Goal: Communication & Community: Ask a question

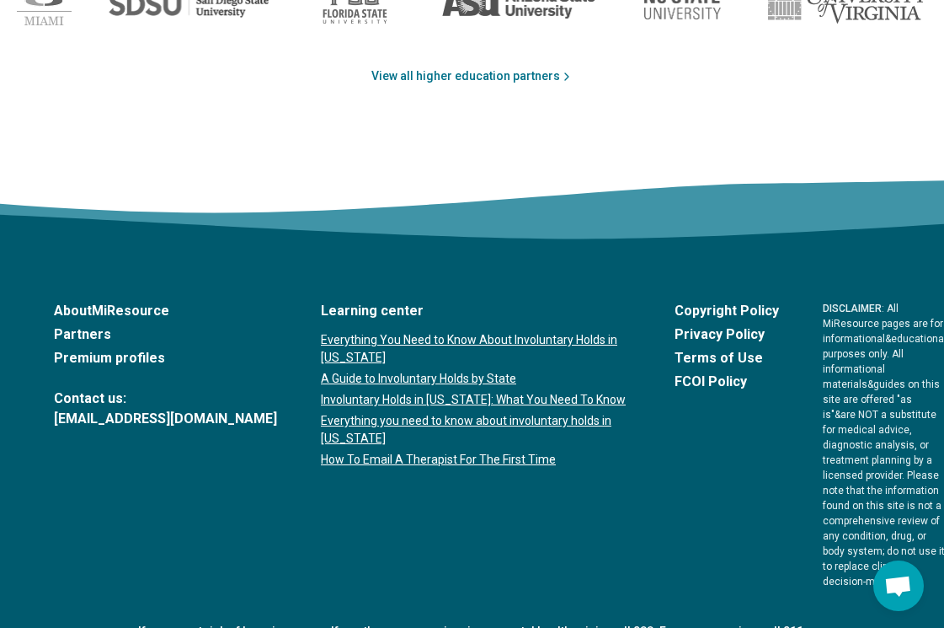
scroll to position [2908, 0]
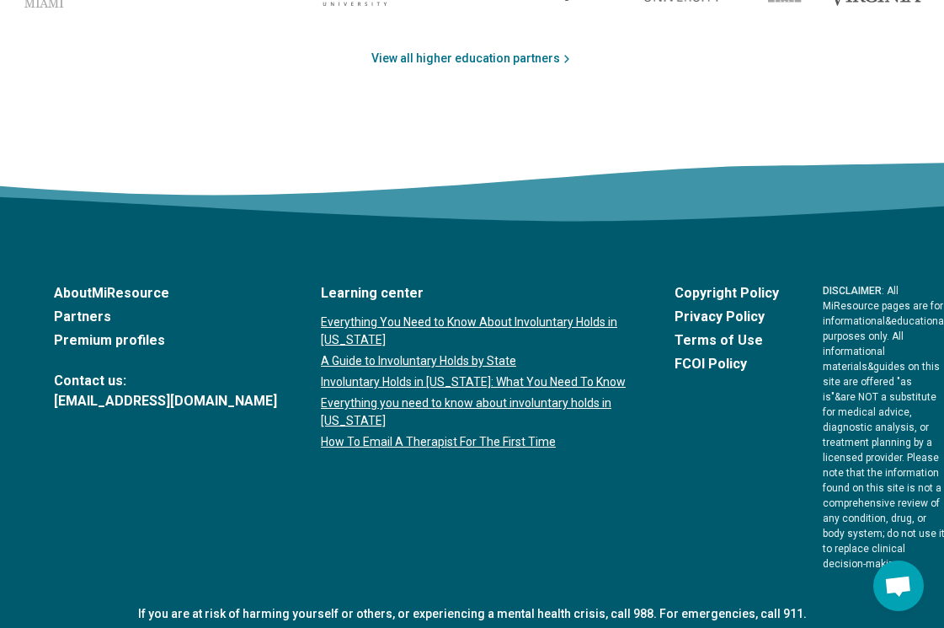
click at [83, 319] on link "Partners" at bounding box center [165, 317] width 223 height 20
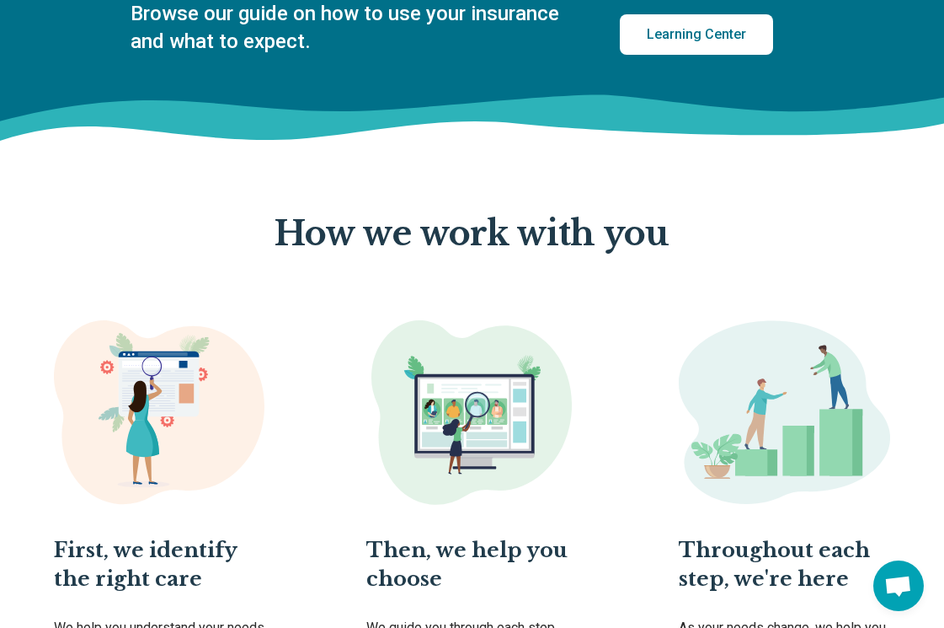
scroll to position [788, 0]
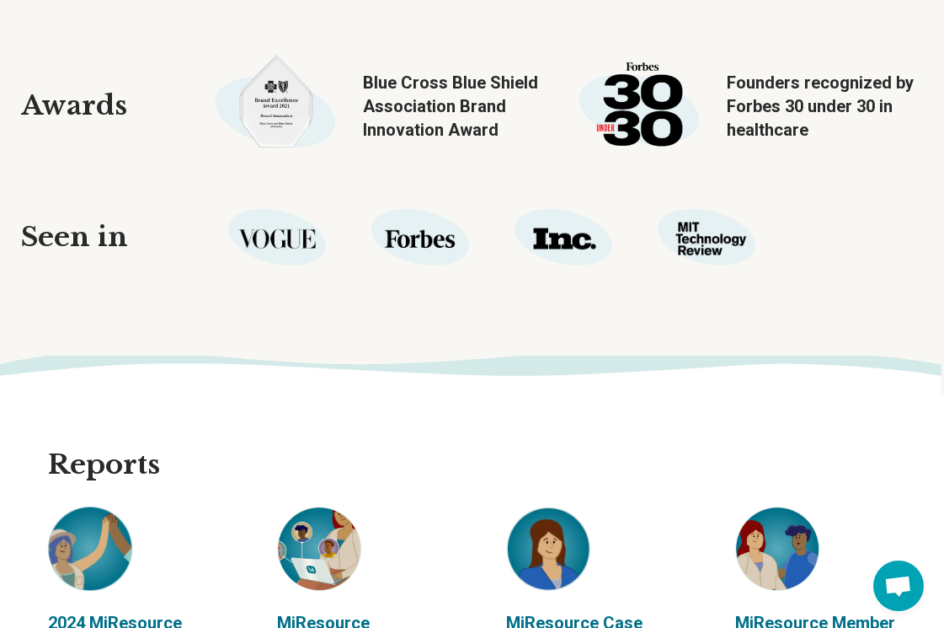
scroll to position [1885, 0]
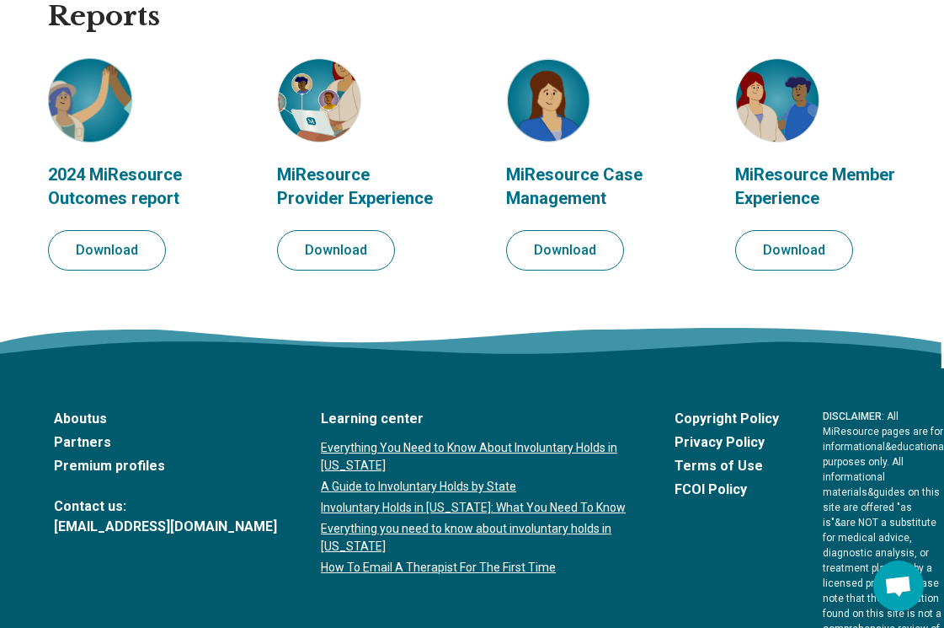
click at [127, 499] on div "About us Partners Premium profiles Contact us: [EMAIL_ADDRESS][DOMAIN_NAME]" at bounding box center [165, 473] width 223 height 128
click at [126, 476] on link "Premium profiles" at bounding box center [165, 466] width 223 height 20
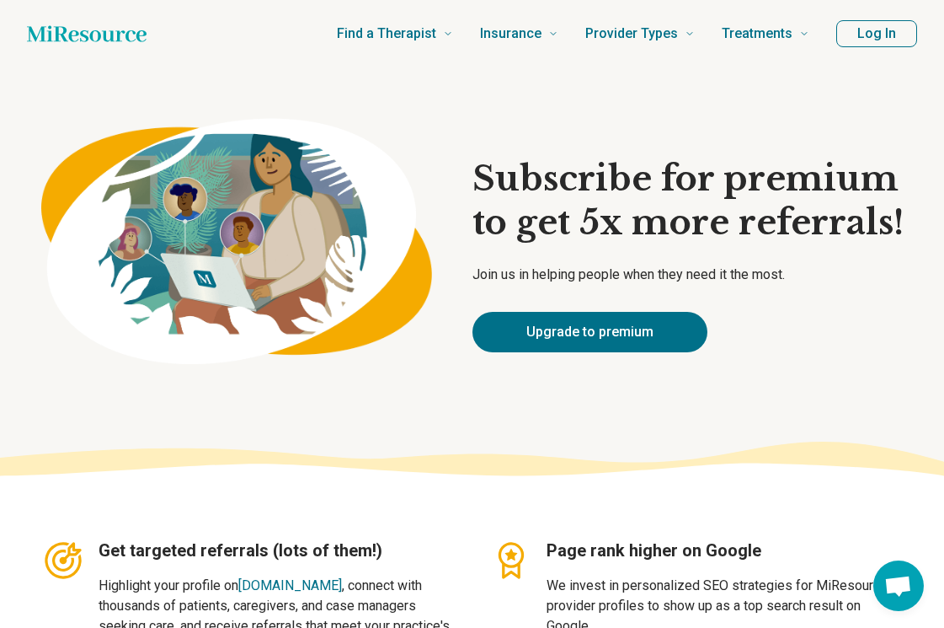
click at [876, 40] on button "Log In" at bounding box center [877, 33] width 81 height 27
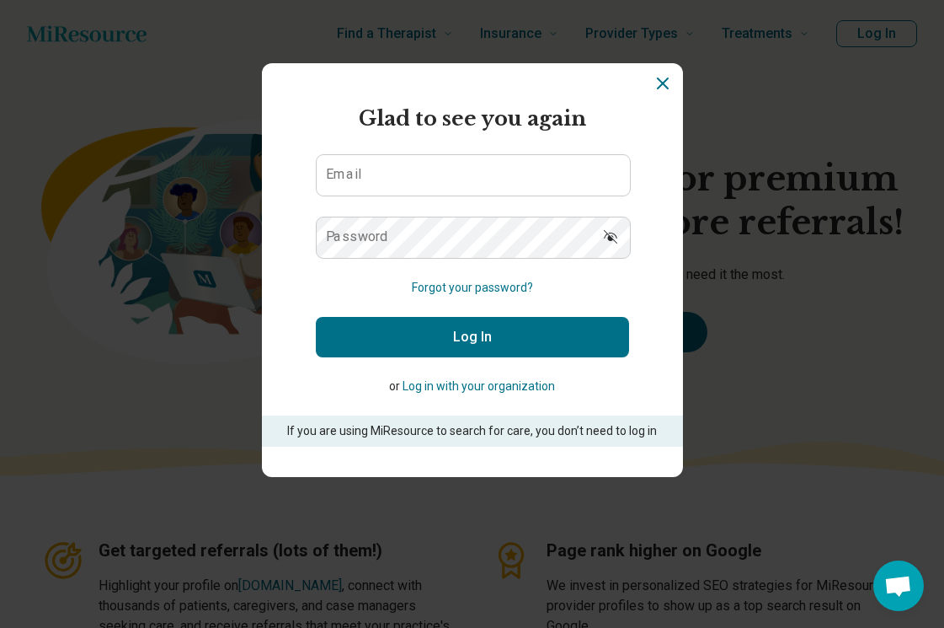
click at [485, 436] on p "If you are using MiResource to search for care, you don’t need to log in" at bounding box center [473, 431] width 374 height 18
click at [667, 78] on icon "Dismiss" at bounding box center [663, 83] width 10 height 10
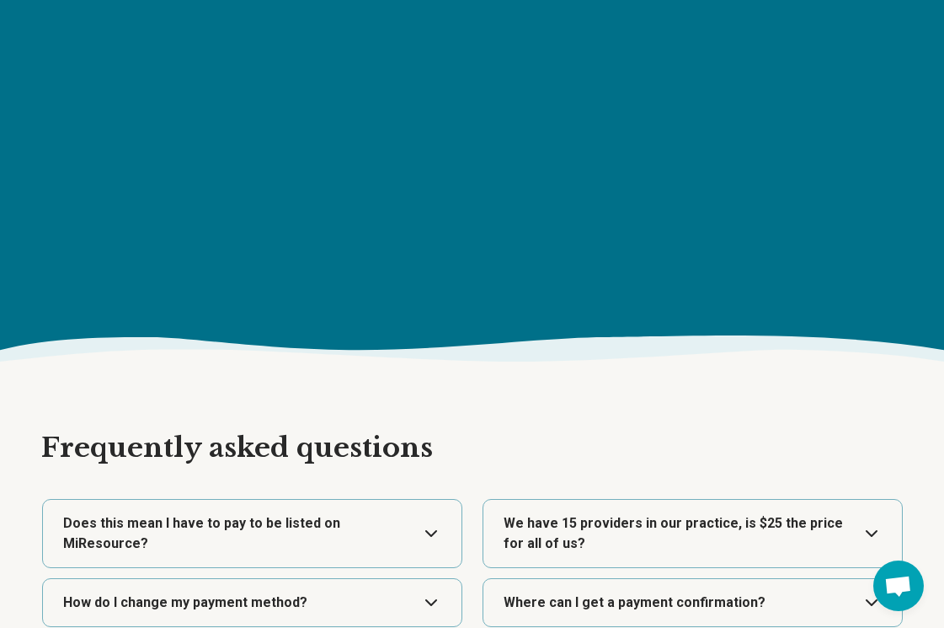
scroll to position [2930, 0]
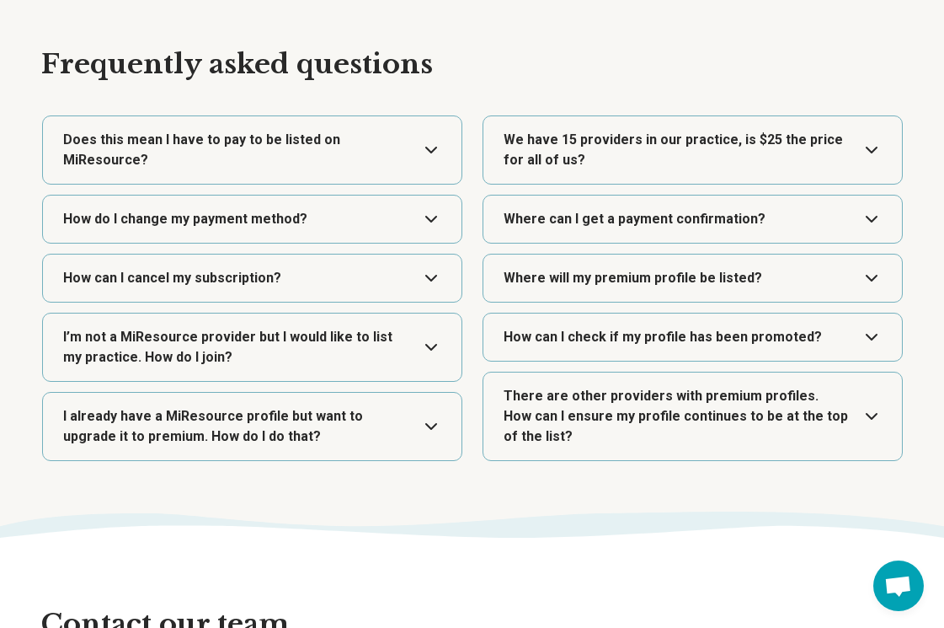
click at [312, 147] on button "Expand" at bounding box center [252, 149] width 405 height 67
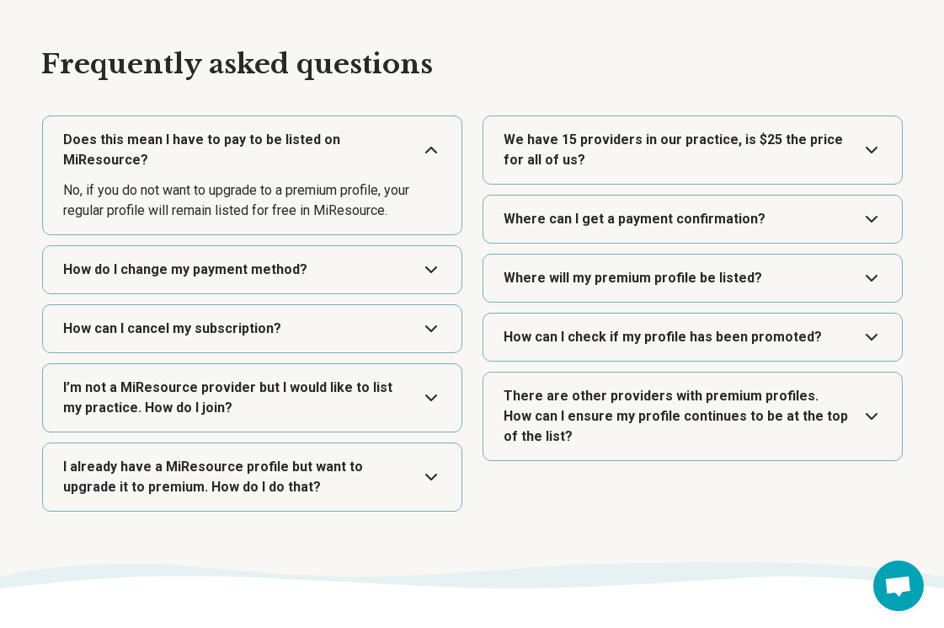
click at [352, 393] on button "Expand" at bounding box center [252, 397] width 405 height 67
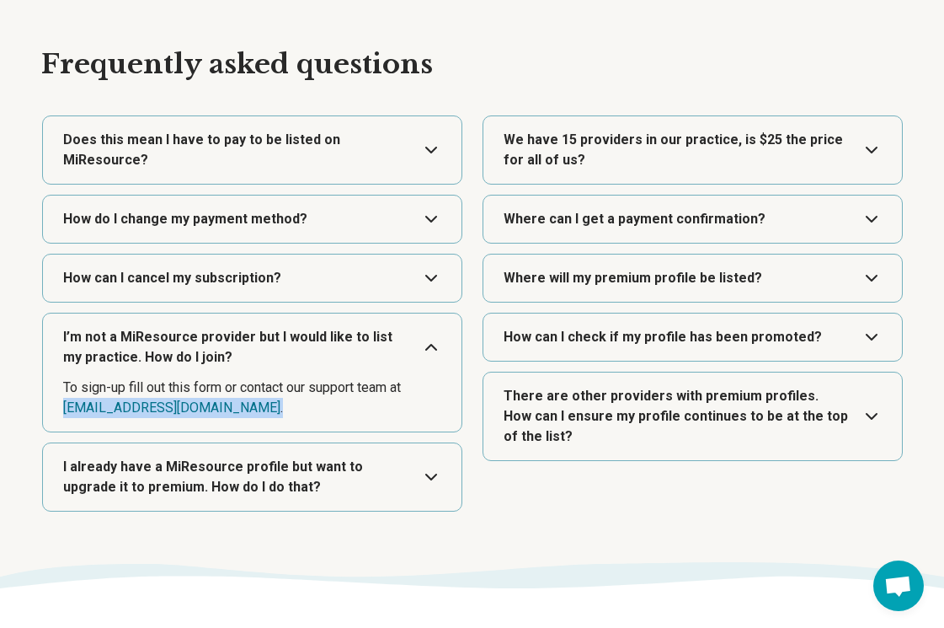
drag, startPoint x: 237, startPoint y: 407, endPoint x: 47, endPoint y: 408, distance: 189.6
click at [47, 408] on div "I’m not a MiResource provider but I would like to list my practice. How do I jo…" at bounding box center [252, 373] width 420 height 120
click at [104, 366] on button "Expand" at bounding box center [252, 346] width 405 height 67
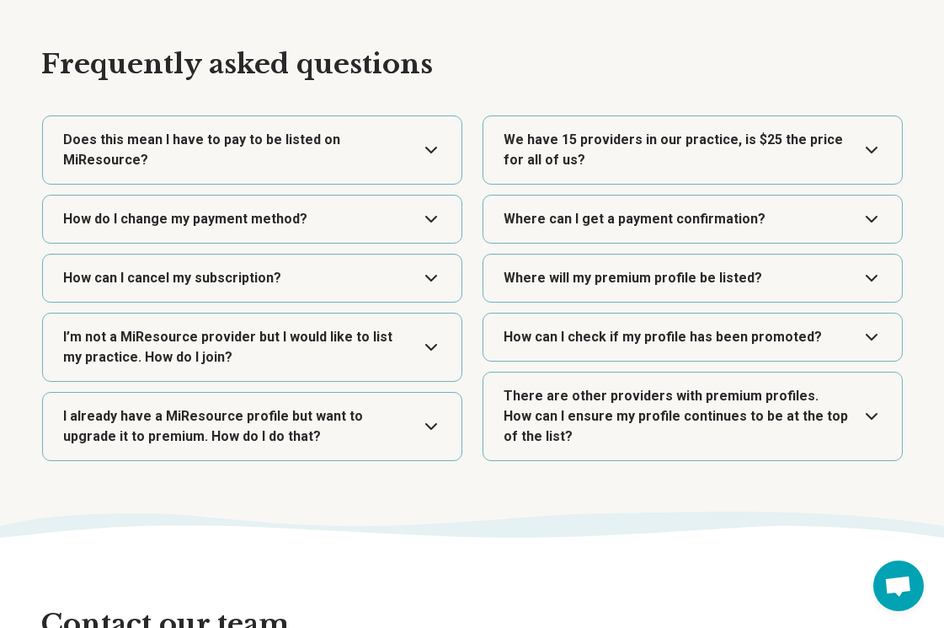
click at [104, 365] on button "Expand" at bounding box center [252, 346] width 405 height 67
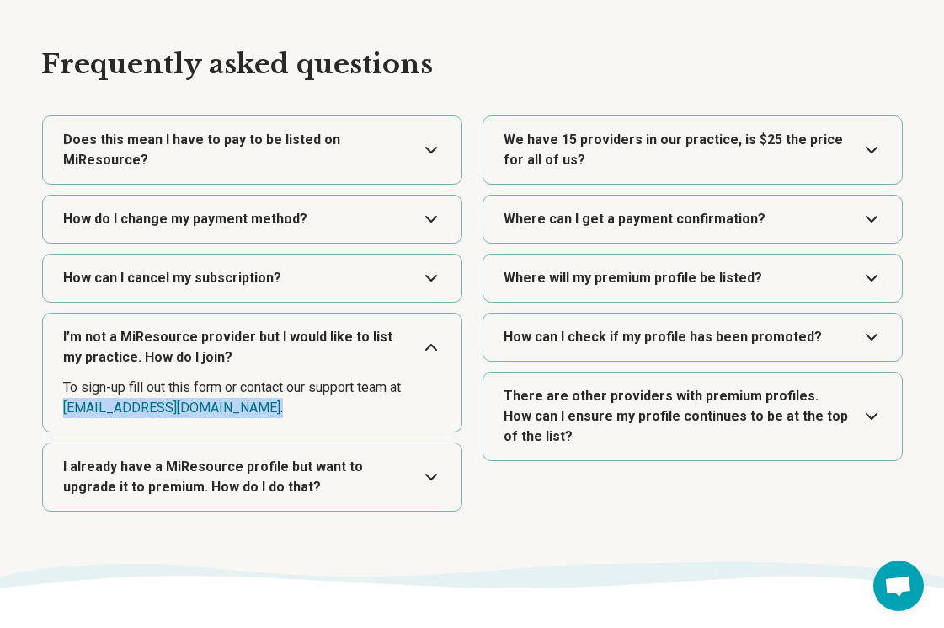
copy dd "[EMAIL_ADDRESS][DOMAIN_NAME] ."
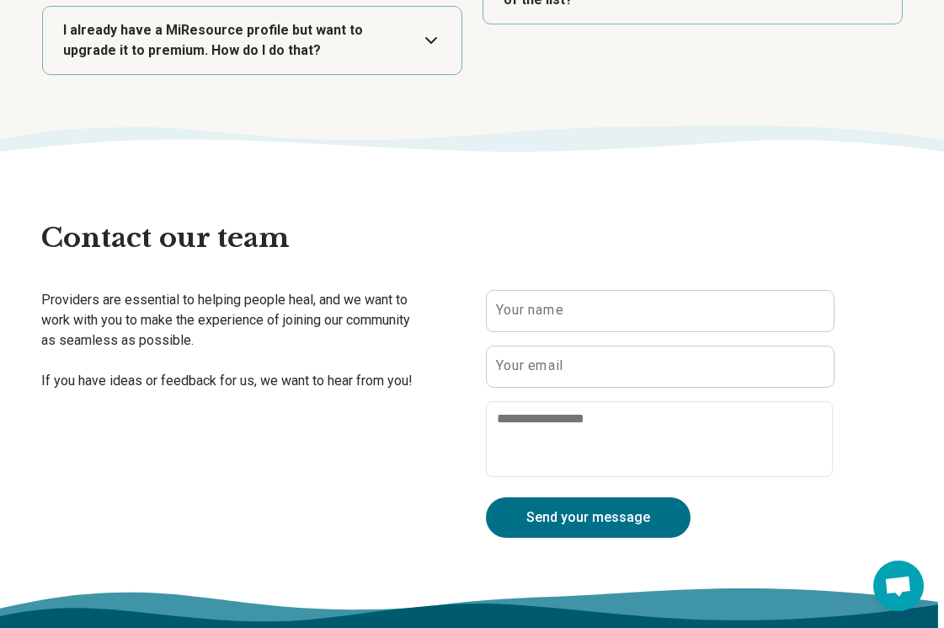
scroll to position [3368, 0]
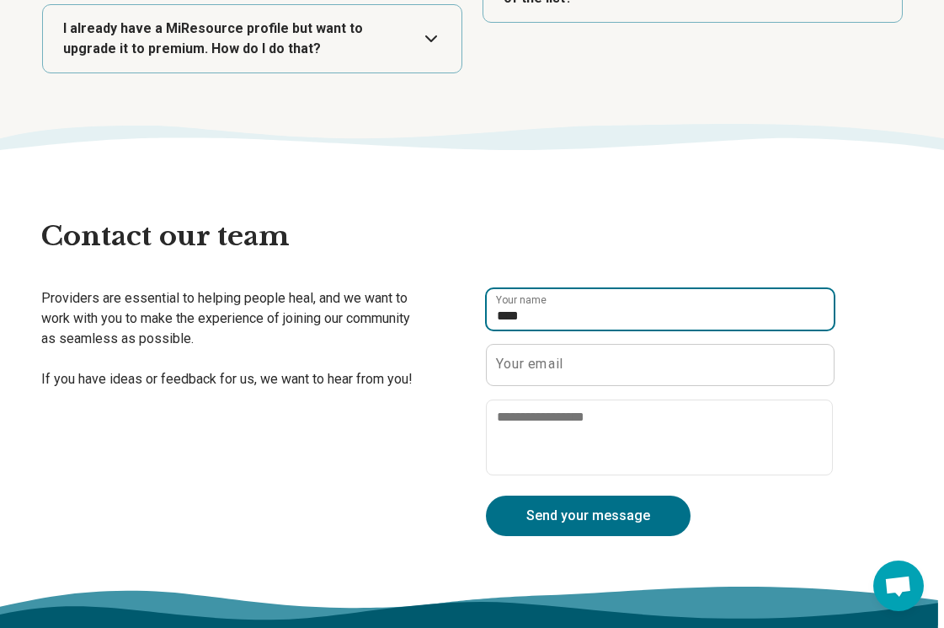
type input "****"
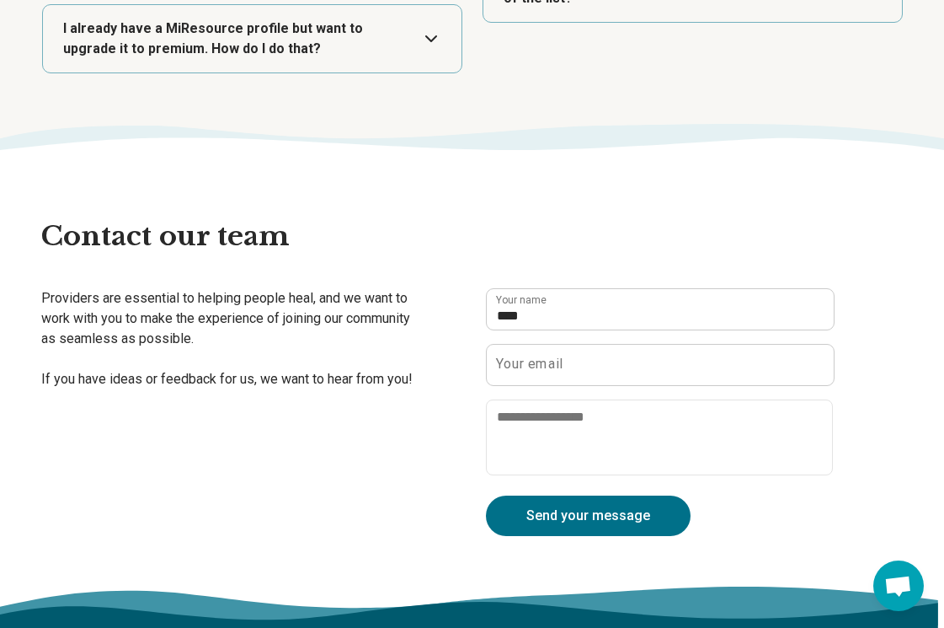
click at [393, 356] on p "Providers are essential to helping people heal, and we want to work with you to…" at bounding box center [229, 338] width 377 height 101
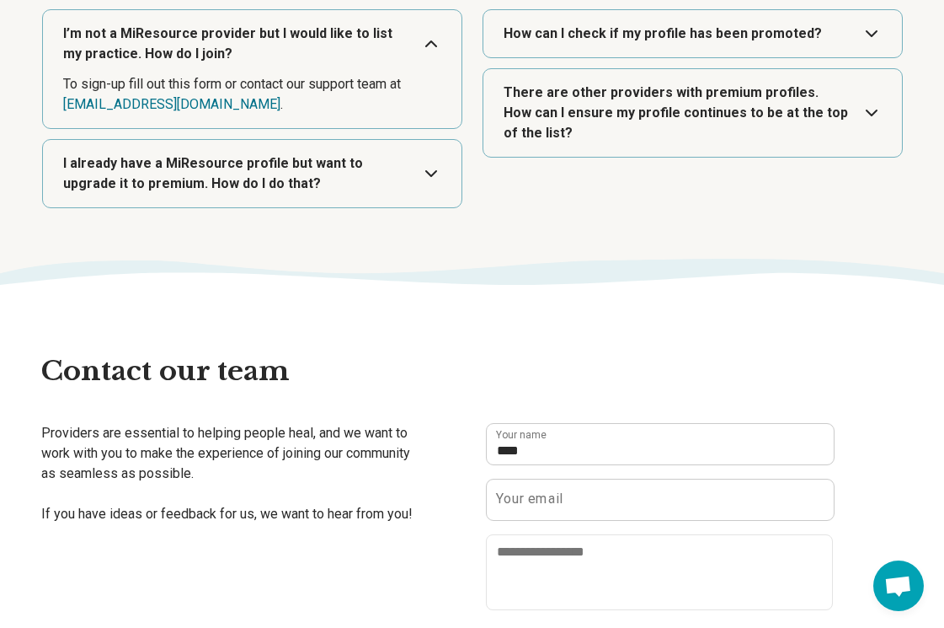
scroll to position [3214, 0]
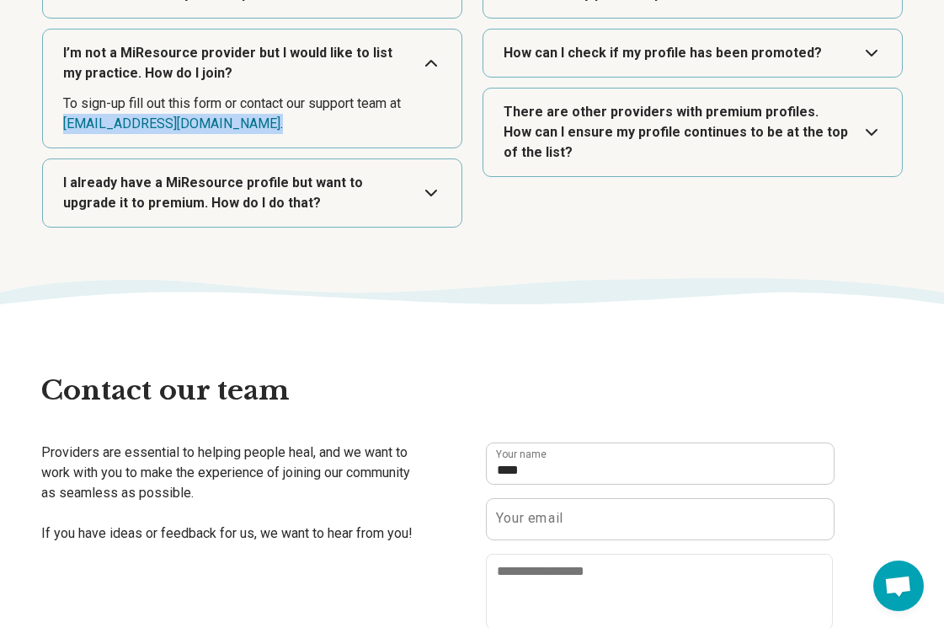
drag, startPoint x: 243, startPoint y: 121, endPoint x: 44, endPoint y: 121, distance: 199.7
click at [44, 121] on div "I’m not a MiResource provider but I would like to list my practice. How do I jo…" at bounding box center [252, 89] width 420 height 120
copy dd "[EMAIL_ADDRESS][DOMAIN_NAME] ."
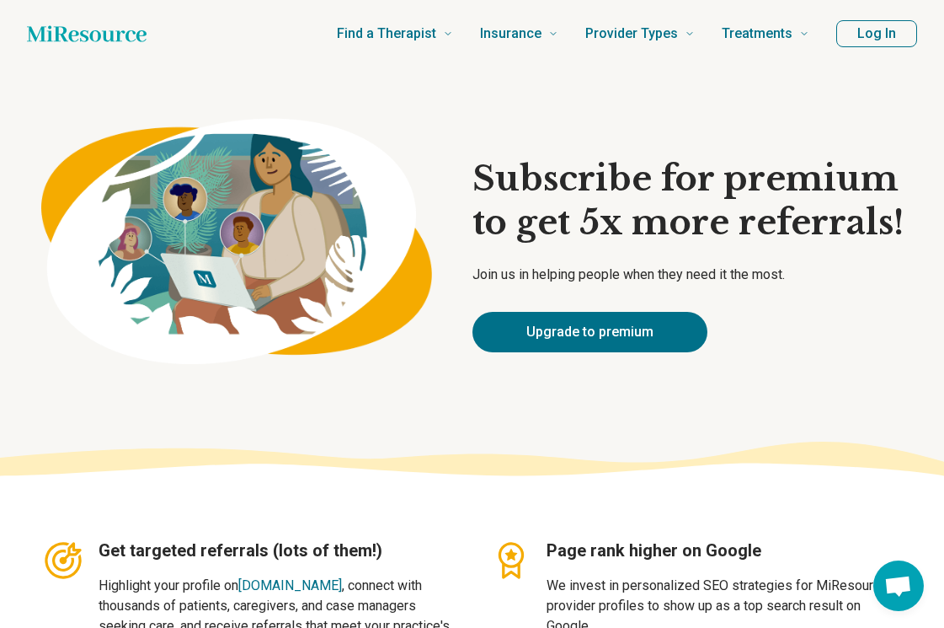
scroll to position [0, 0]
click at [65, 33] on icon "Home page" at bounding box center [87, 33] width 120 height 16
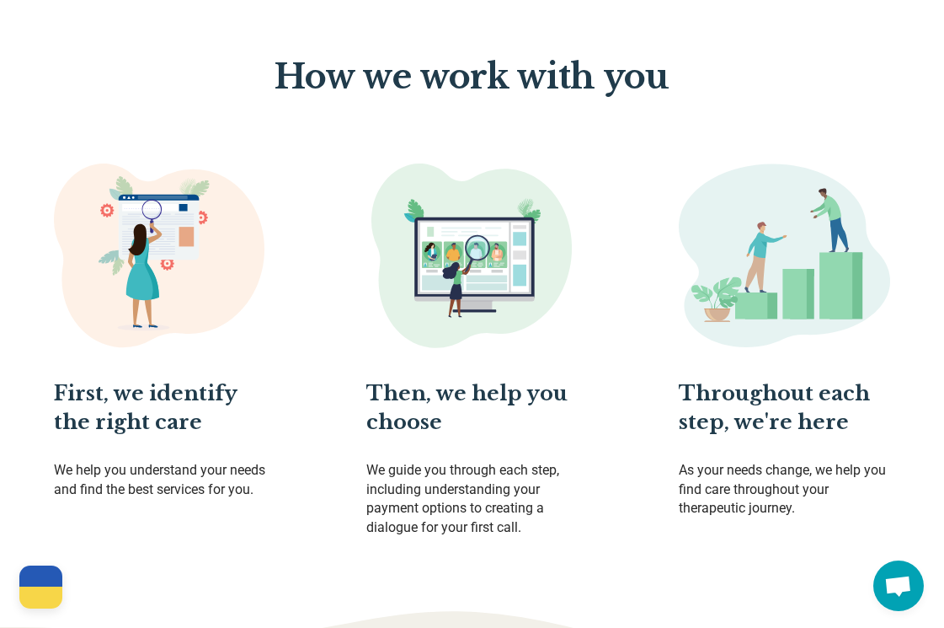
scroll to position [822, 0]
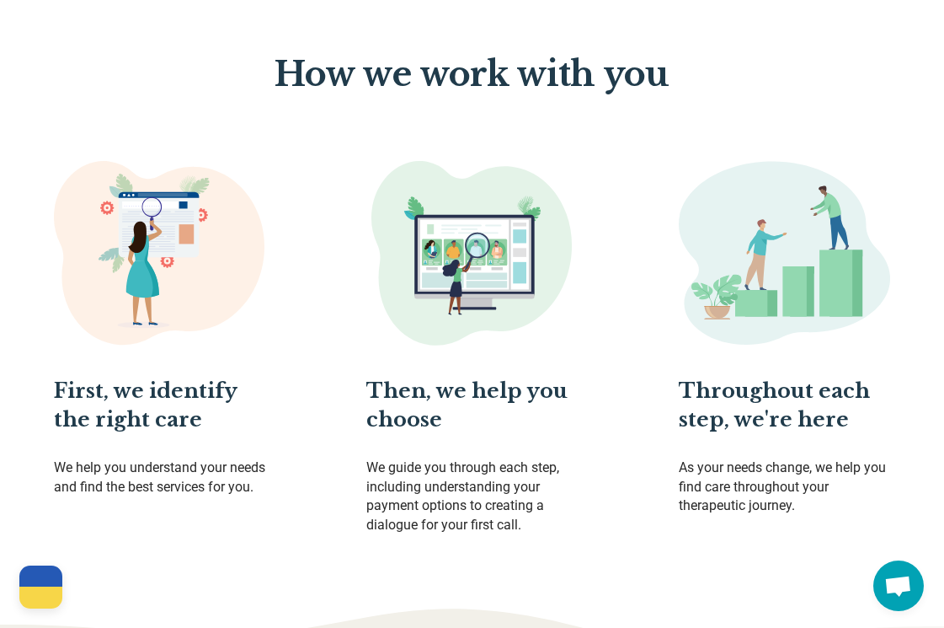
click at [41, 587] on div at bounding box center [40, 597] width 43 height 22
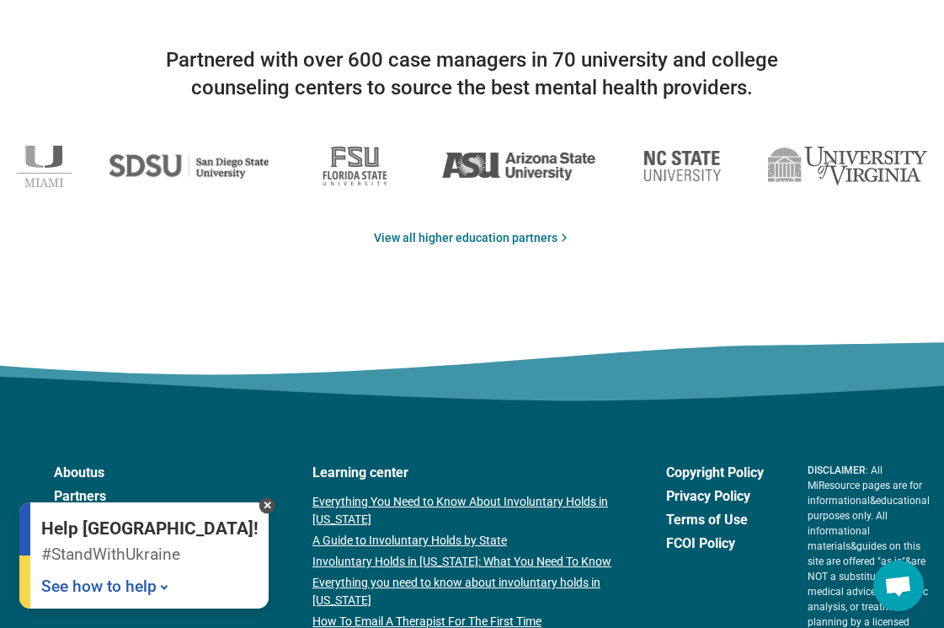
scroll to position [2672, 0]
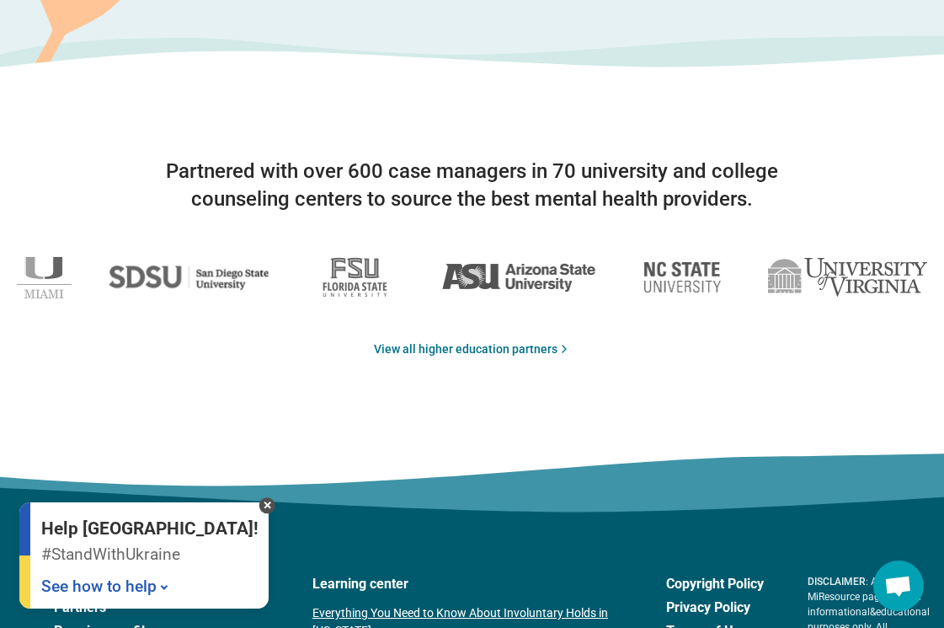
click at [885, 580] on span "Open chat" at bounding box center [899, 585] width 51 height 51
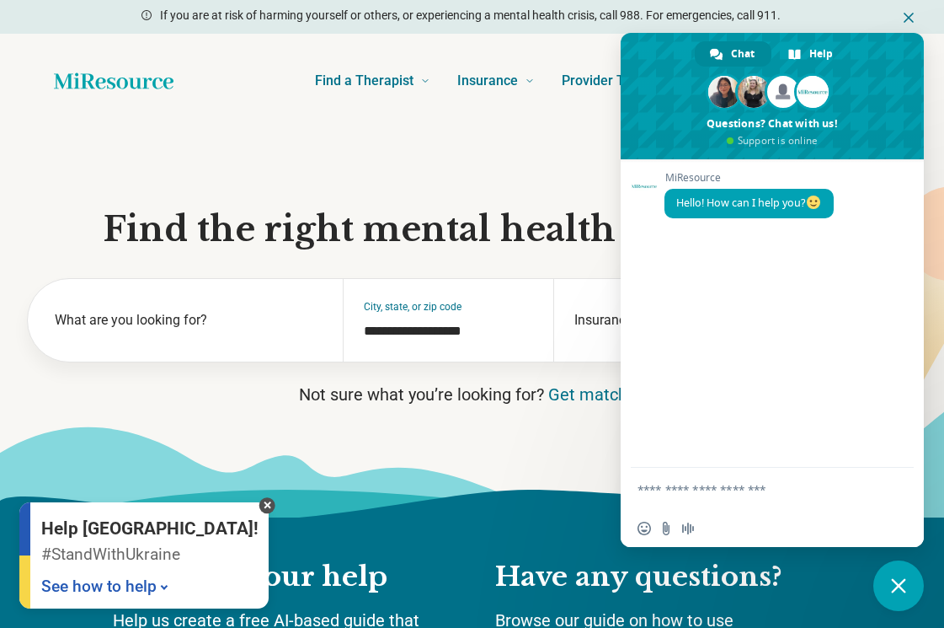
scroll to position [0, 0]
click at [636, 490] on div "**********" at bounding box center [772, 489] width 303 height 42
click at [642, 490] on textarea "**********" at bounding box center [756, 489] width 236 height 42
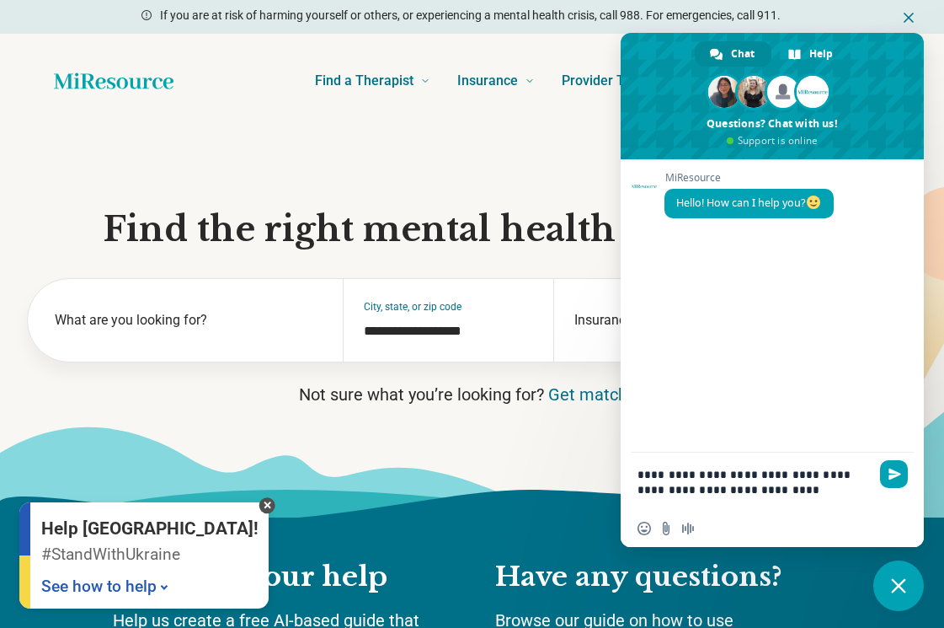
drag, startPoint x: 654, startPoint y: 490, endPoint x: 711, endPoint y: 491, distance: 57.3
click at [711, 491] on textarea "**********" at bounding box center [756, 480] width 236 height 57
click at [723, 490] on textarea "**********" at bounding box center [756, 480] width 236 height 57
type textarea "**********"
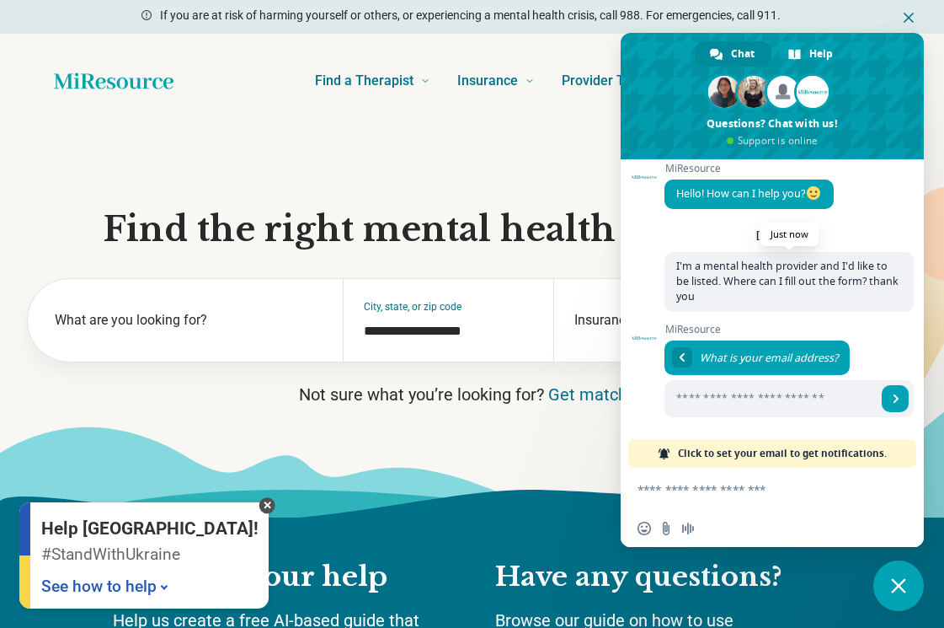
scroll to position [8, 0]
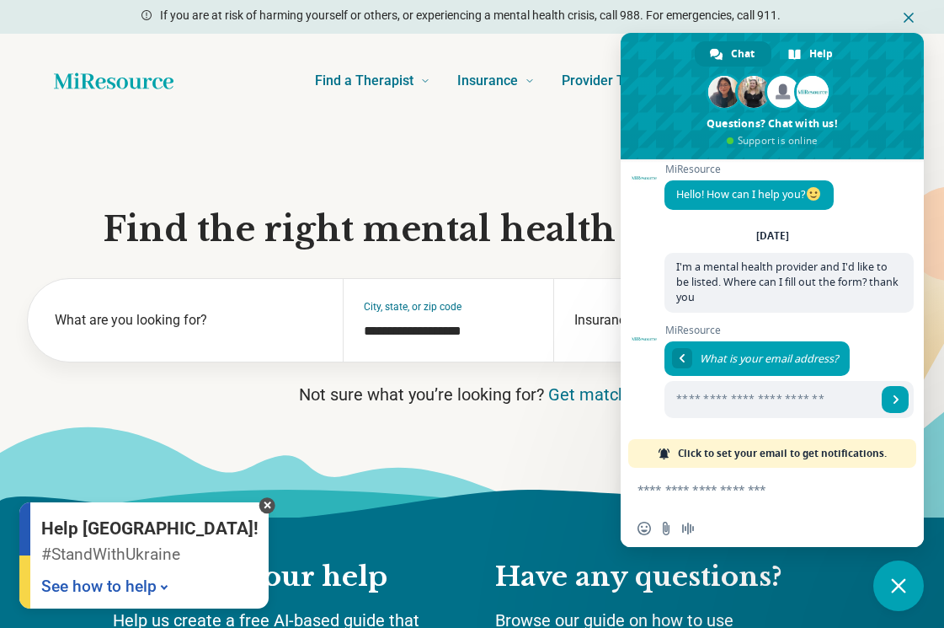
type input "**********"
click at [892, 398] on span "Send" at bounding box center [896, 399] width 8 height 8
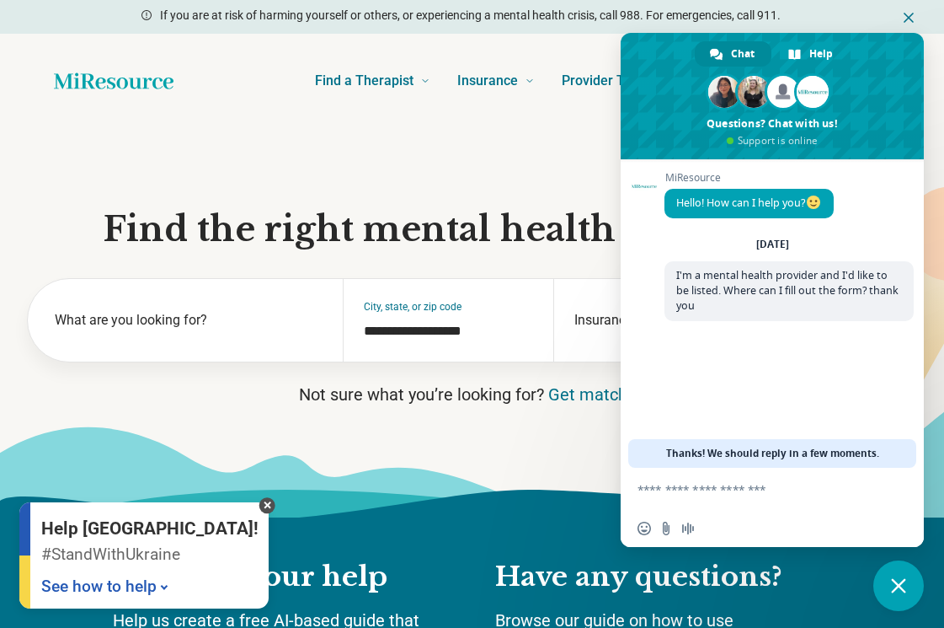
scroll to position [0, 0]
